Goal: Find specific fact: Find specific fact

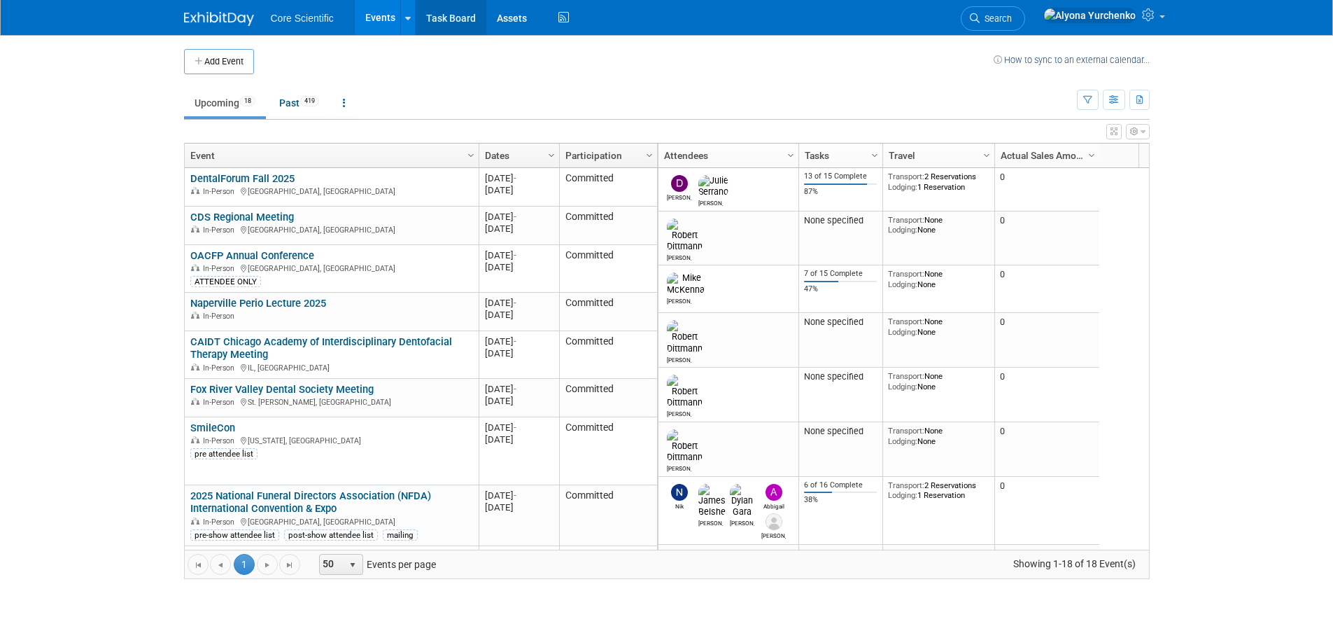
click at [451, 18] on link "Task Board" at bounding box center [451, 17] width 71 height 35
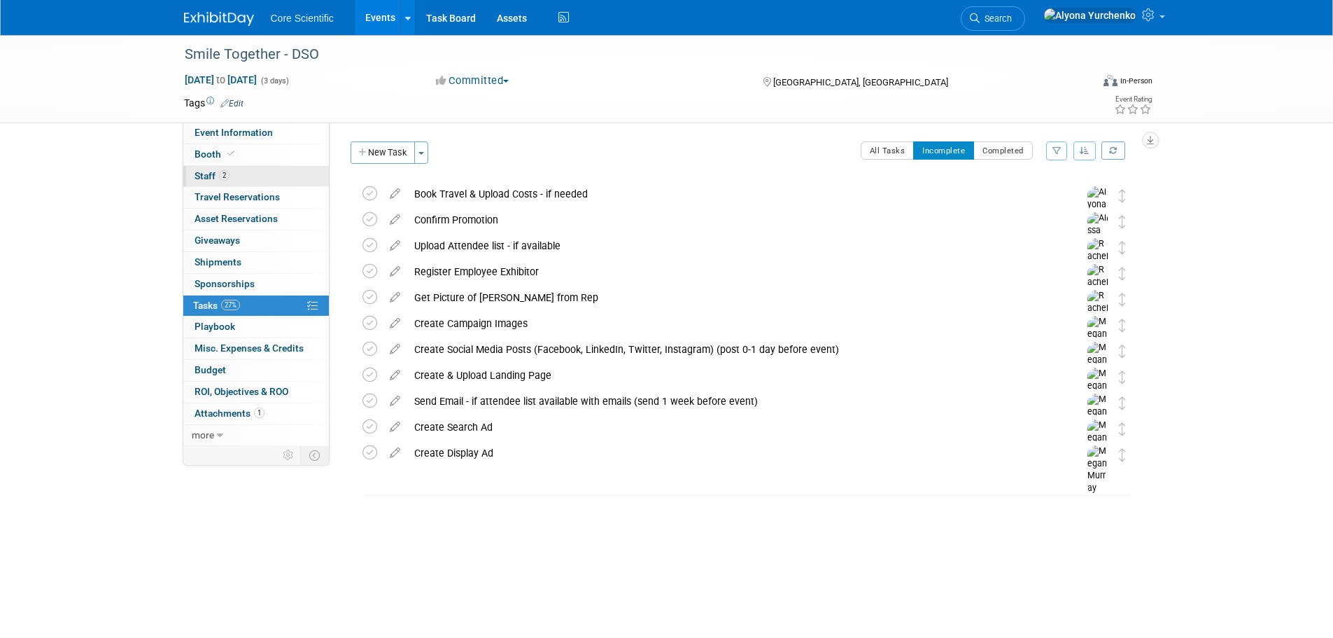
click at [226, 174] on span "2" at bounding box center [224, 175] width 10 height 10
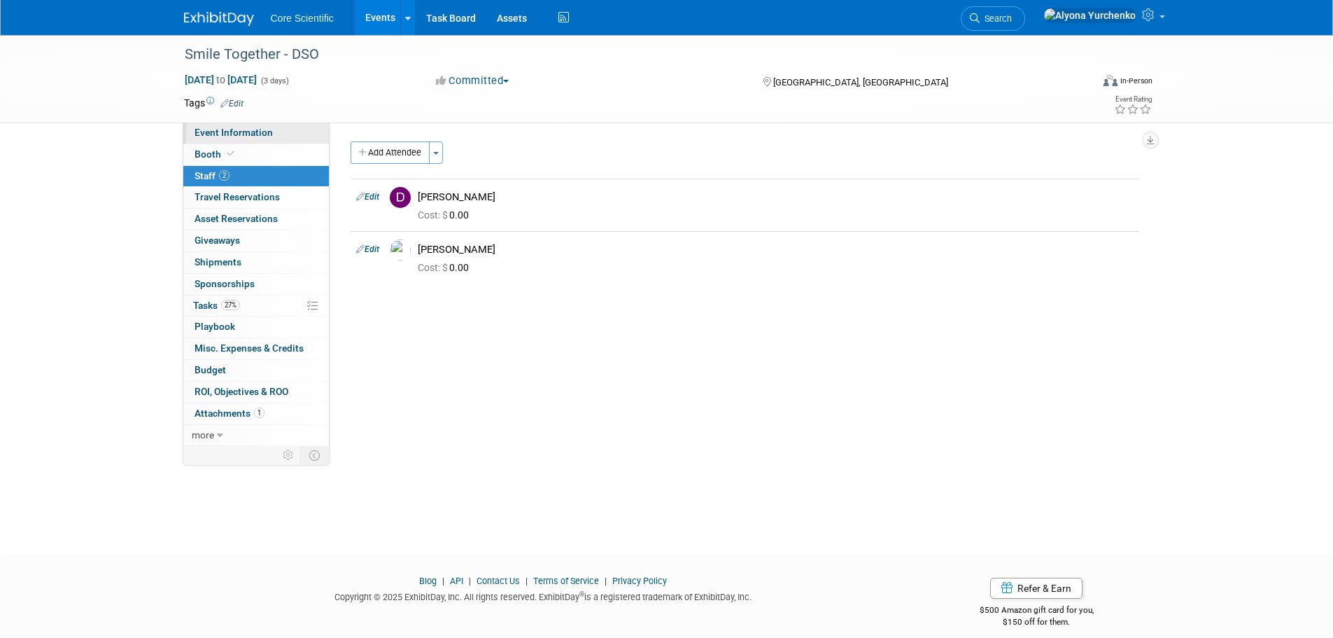
click at [257, 131] on span "Event Information" at bounding box center [234, 132] width 78 height 11
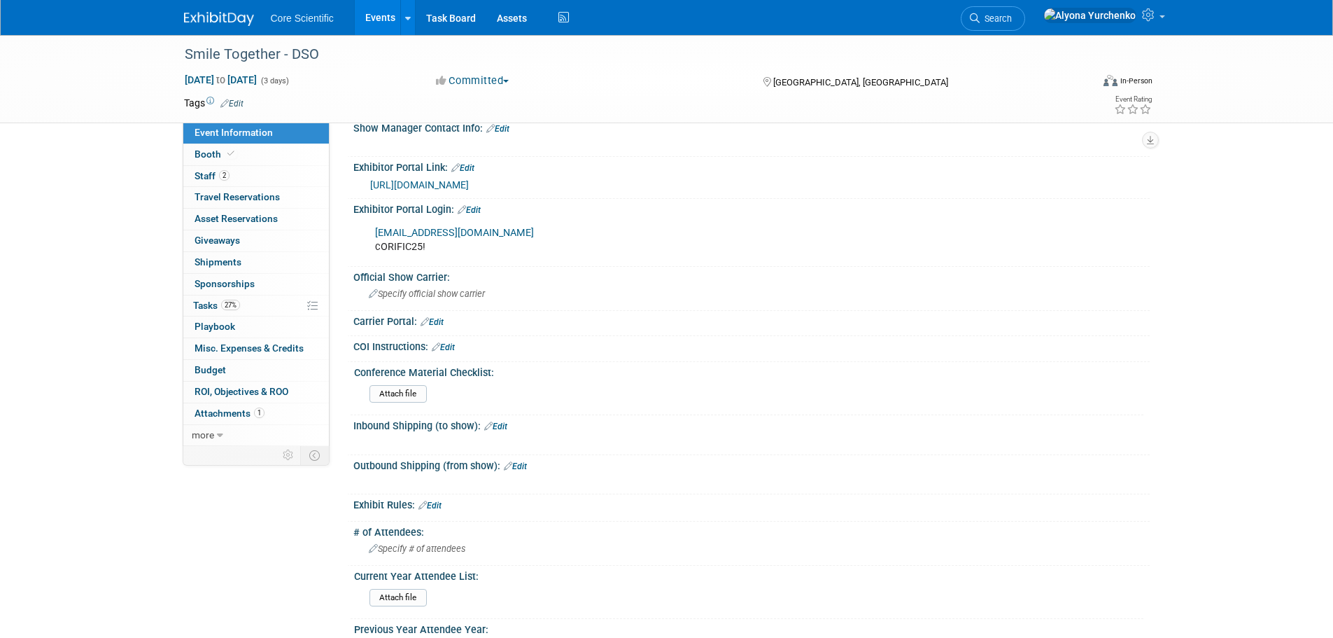
scroll to position [490, 0]
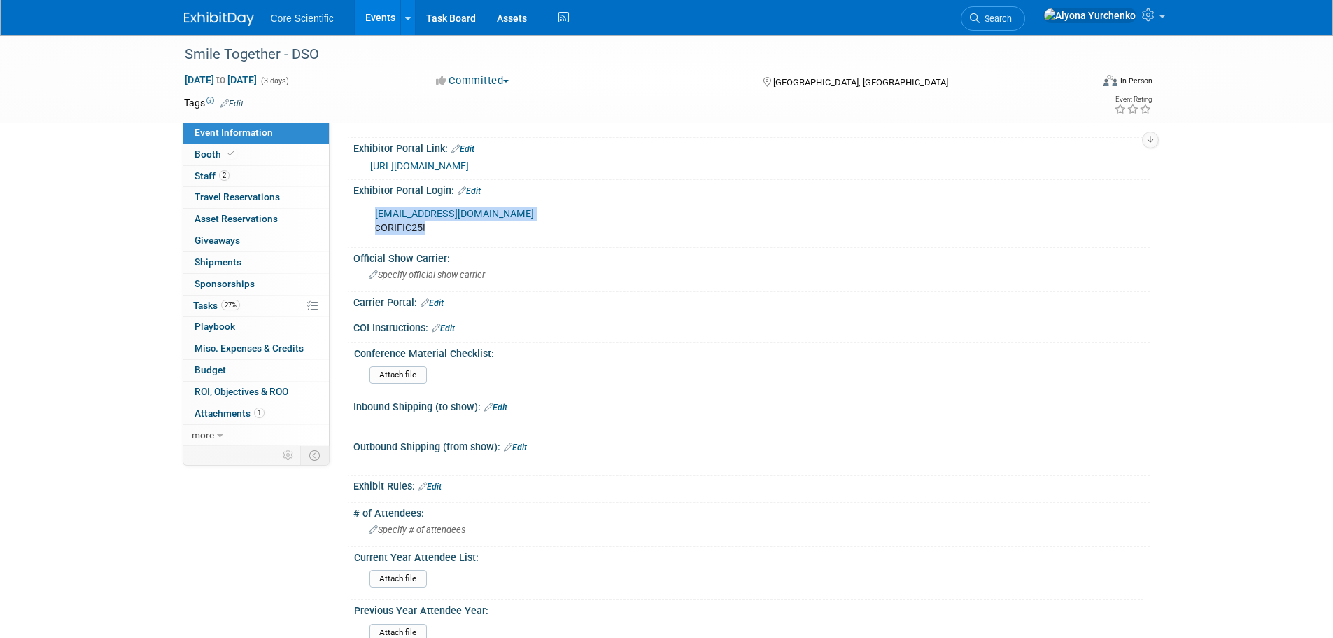
drag, startPoint x: 437, startPoint y: 232, endPoint x: 358, endPoint y: 236, distance: 78.5
click at [358, 236] on div "rwolff@core-scientific.com cORIFIC25! X" at bounding box center [751, 220] width 796 height 47
drag, startPoint x: 425, startPoint y: 226, endPoint x: 371, endPoint y: 230, distance: 54.0
click at [371, 230] on div "rwolff@core-scientific.com cORIFIC25!" at bounding box center [680, 221] width 631 height 42
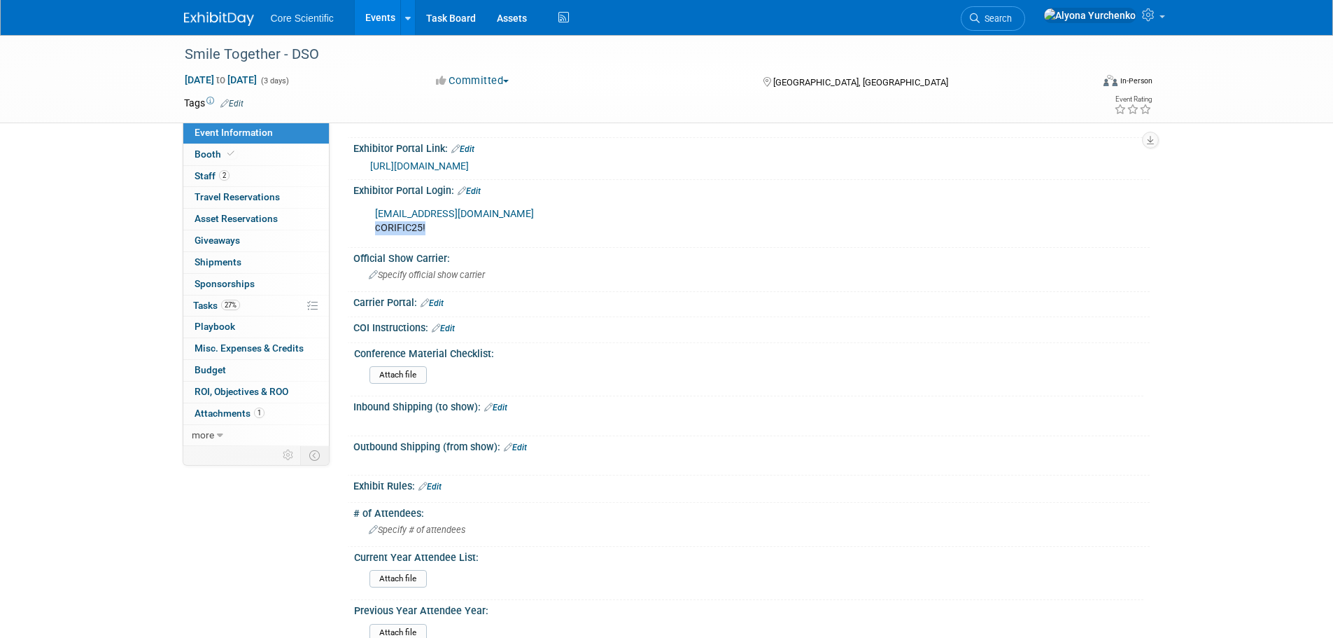
copy div "cORIFIC25!"
click at [469, 162] on link "https://matchmaking.grip.events/smiletogether/event-login" at bounding box center [419, 165] width 99 height 11
